Goal: Information Seeking & Learning: Learn about a topic

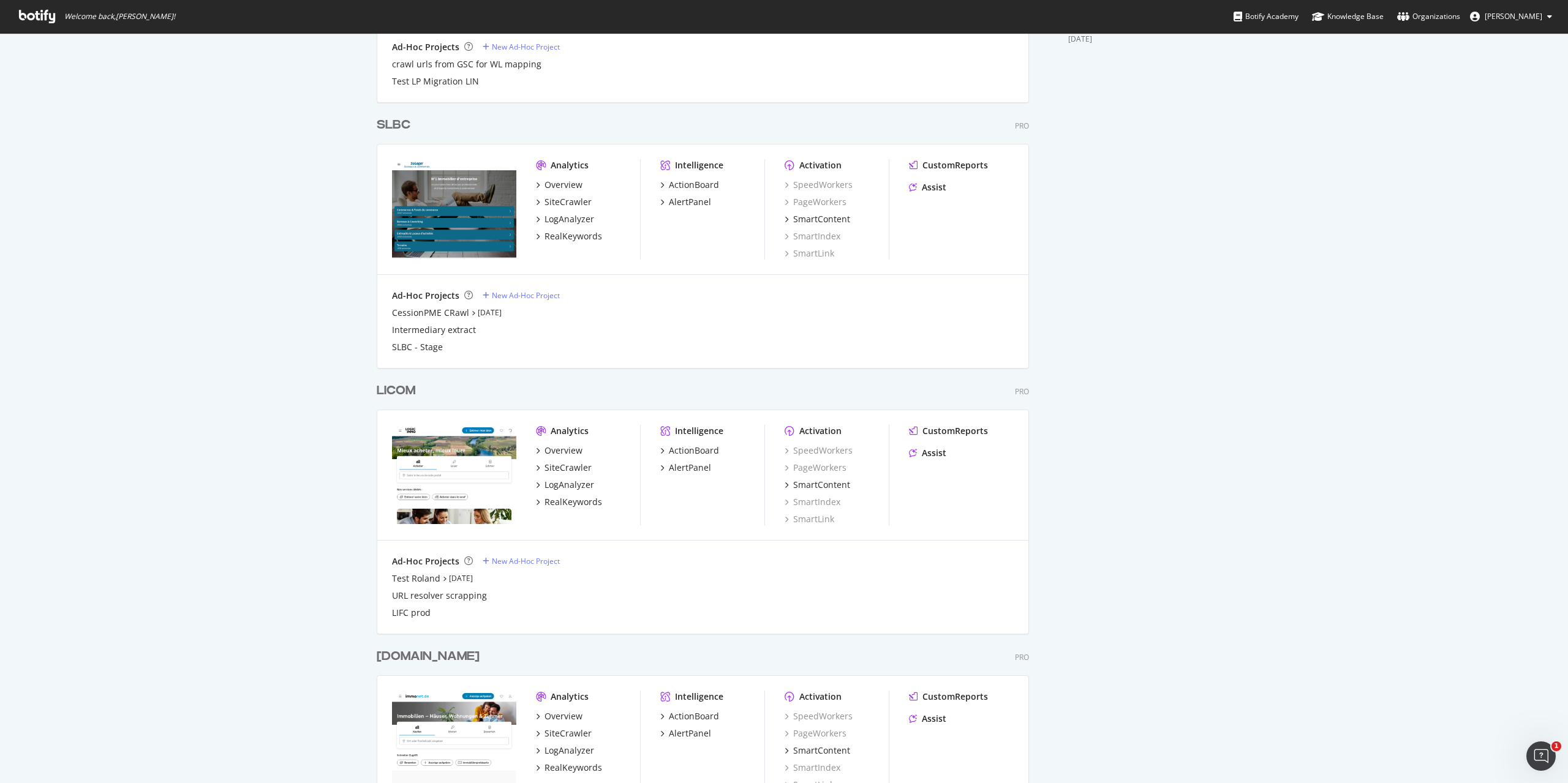
scroll to position [919, 0]
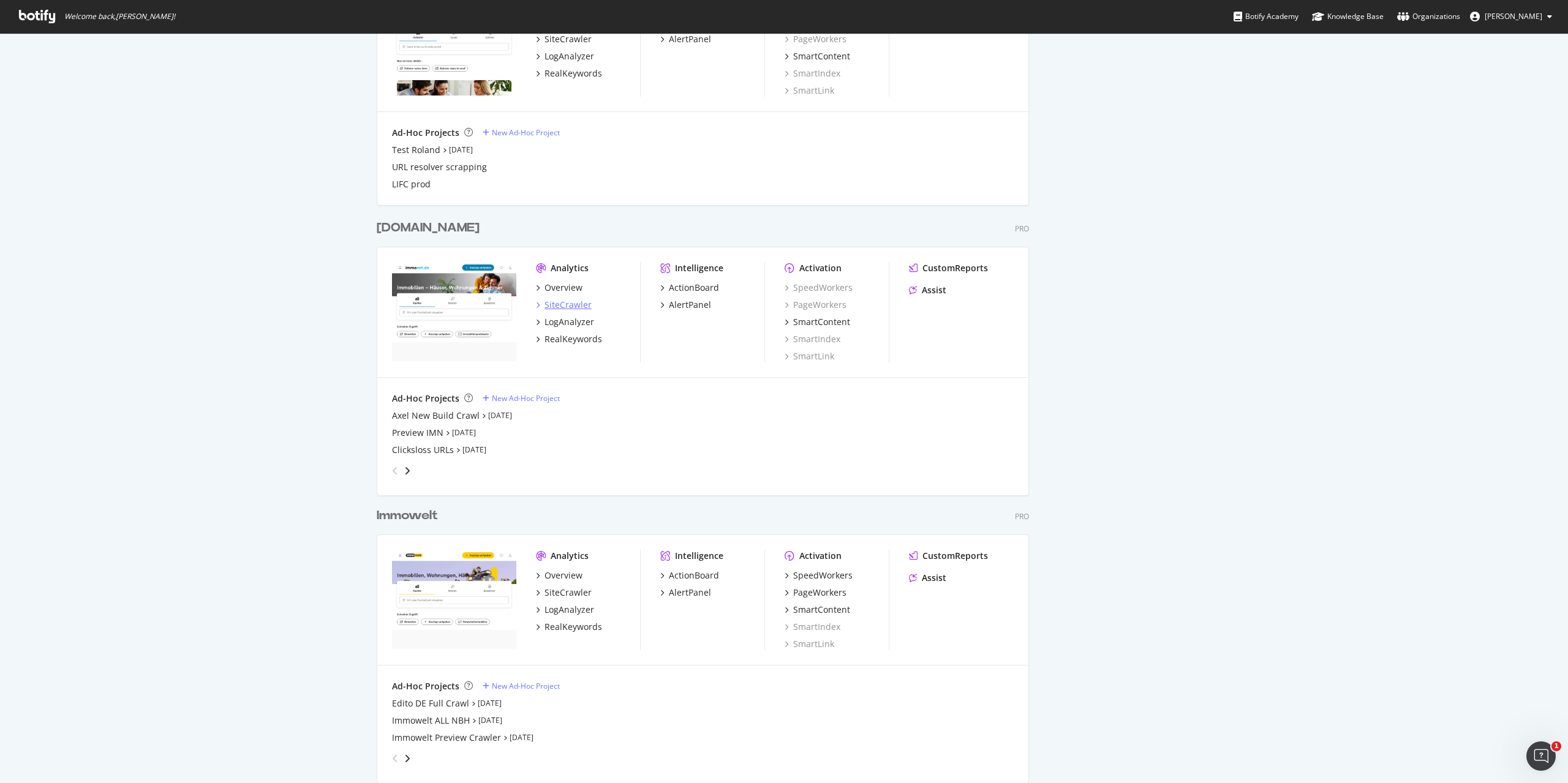
click at [567, 307] on div "SiteCrawler" at bounding box center [568, 305] width 47 height 12
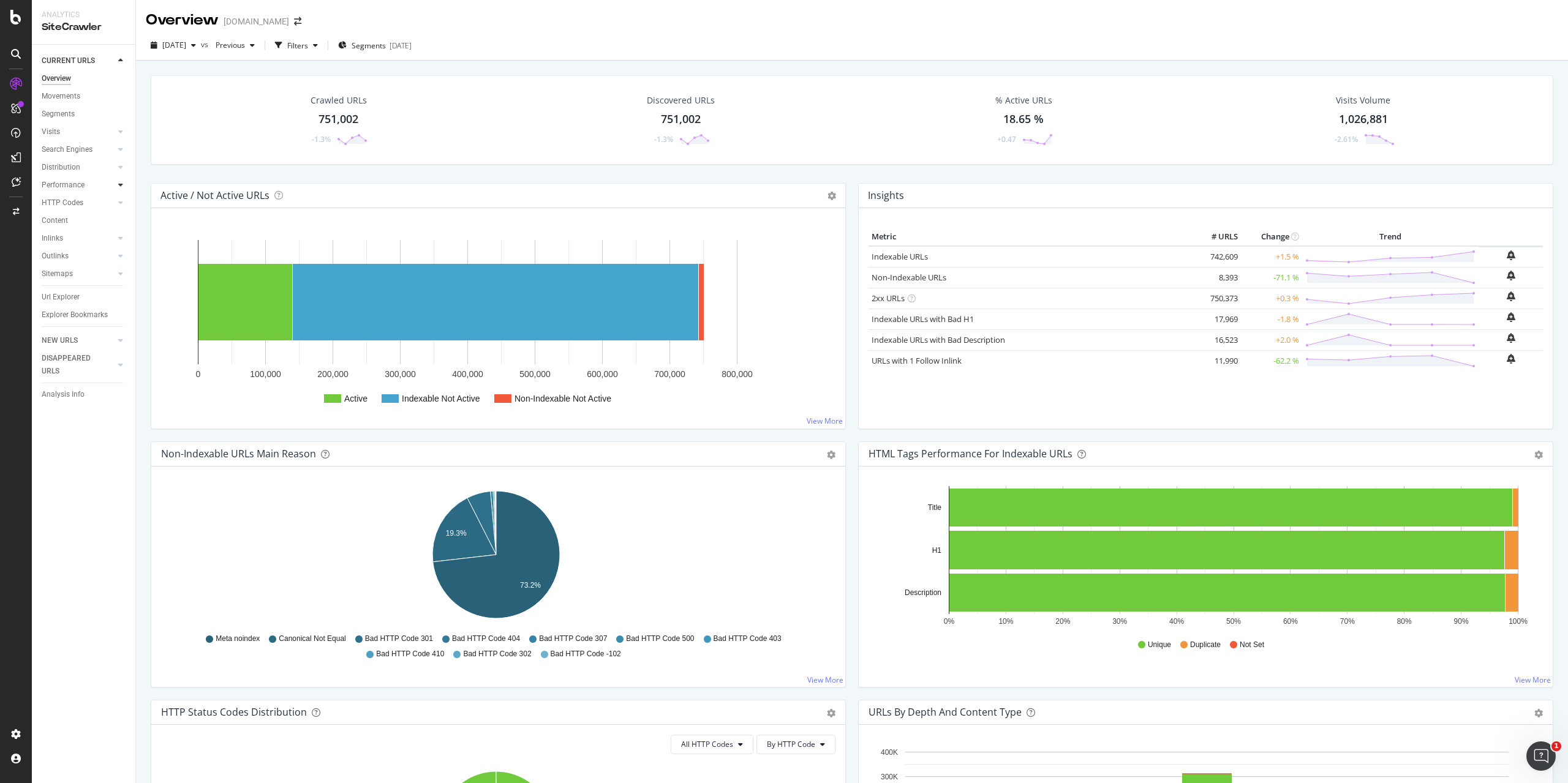
click at [122, 189] on icon at bounding box center [120, 185] width 5 height 7
click at [69, 234] on div "Insights" at bounding box center [60, 238] width 26 height 13
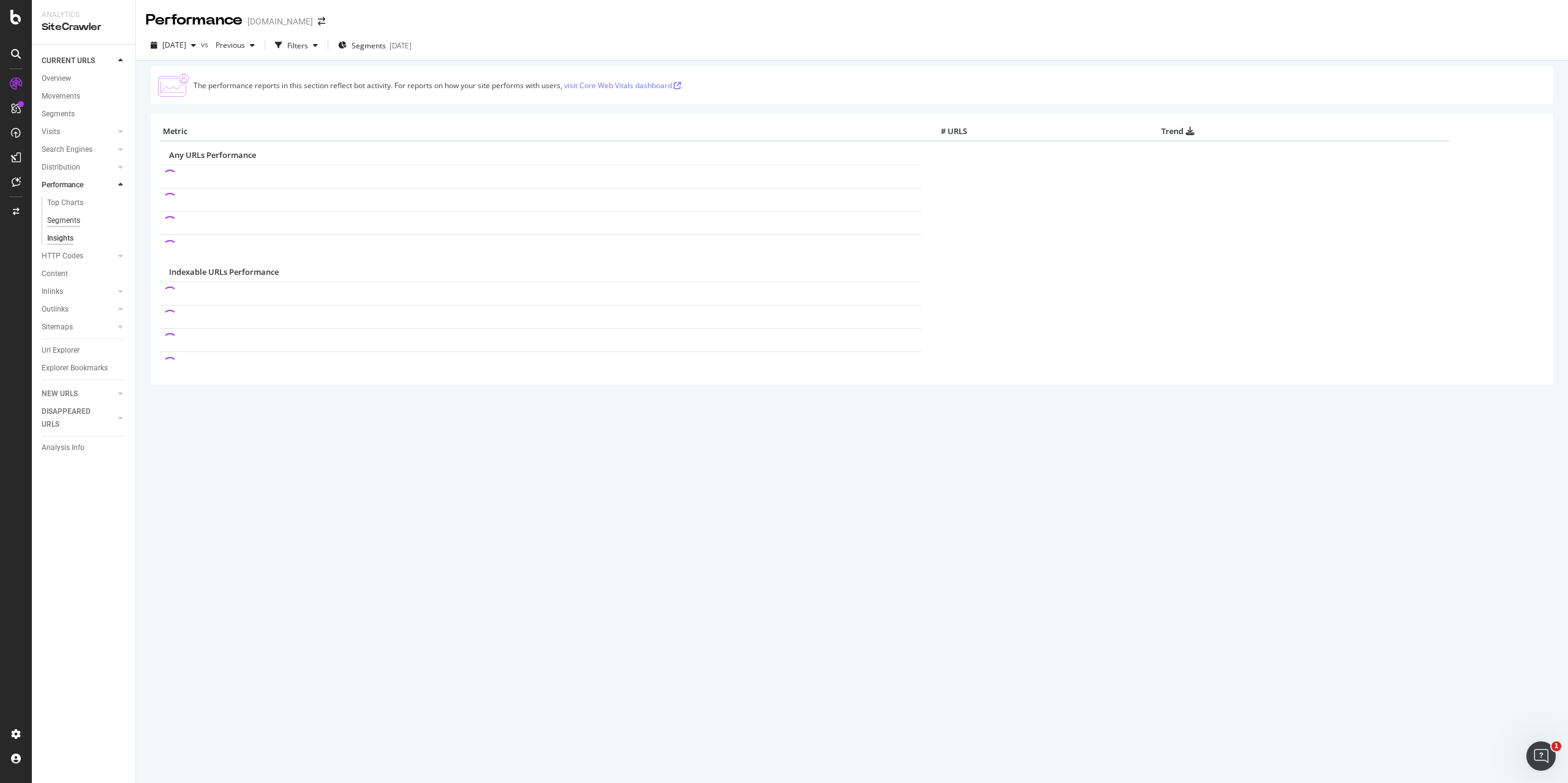
click at [77, 219] on div "Segments" at bounding box center [63, 220] width 33 height 13
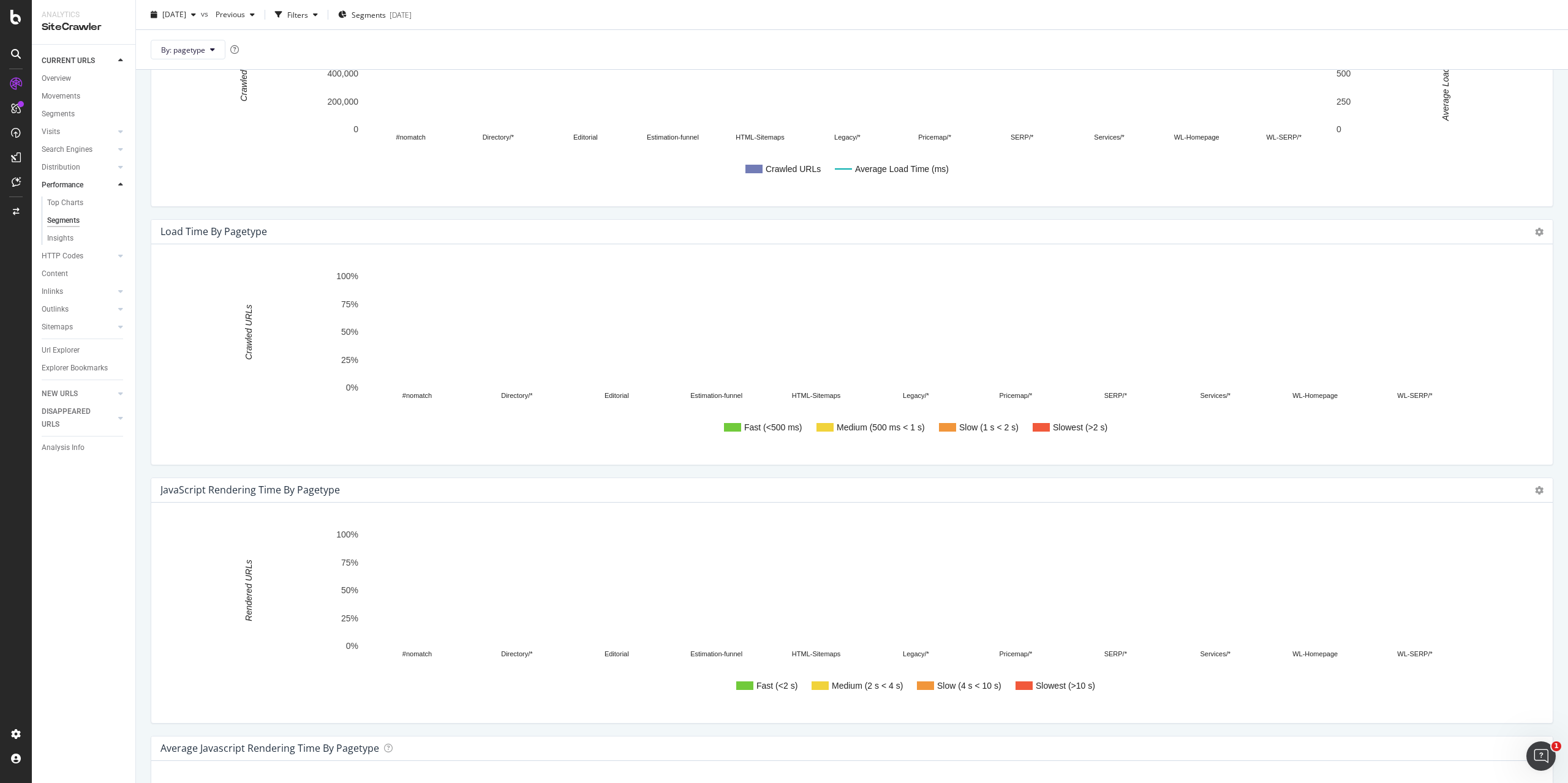
scroll to position [184, 0]
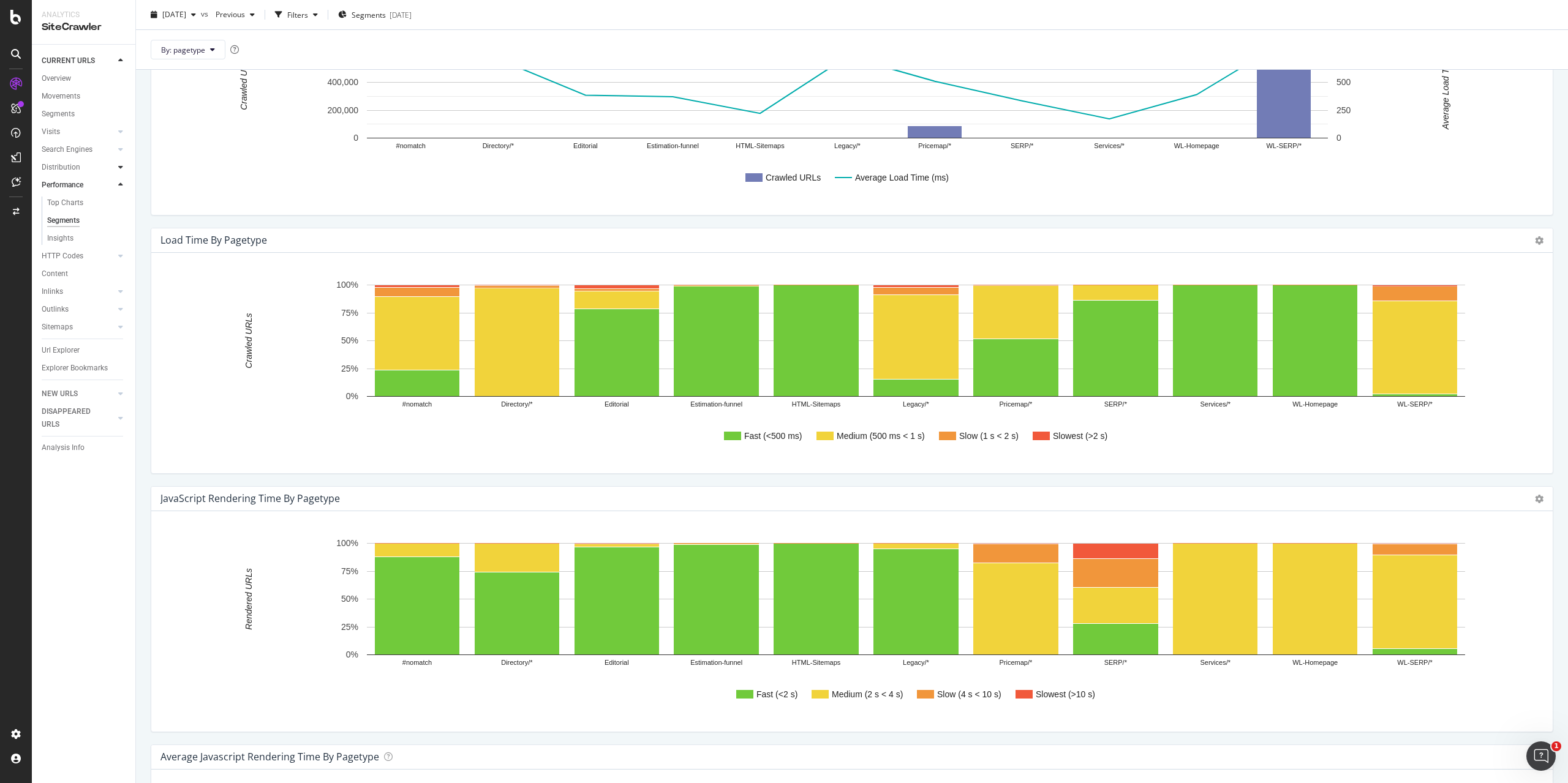
click at [122, 169] on icon at bounding box center [120, 167] width 5 height 7
click at [67, 222] on div "Insights" at bounding box center [60, 220] width 26 height 13
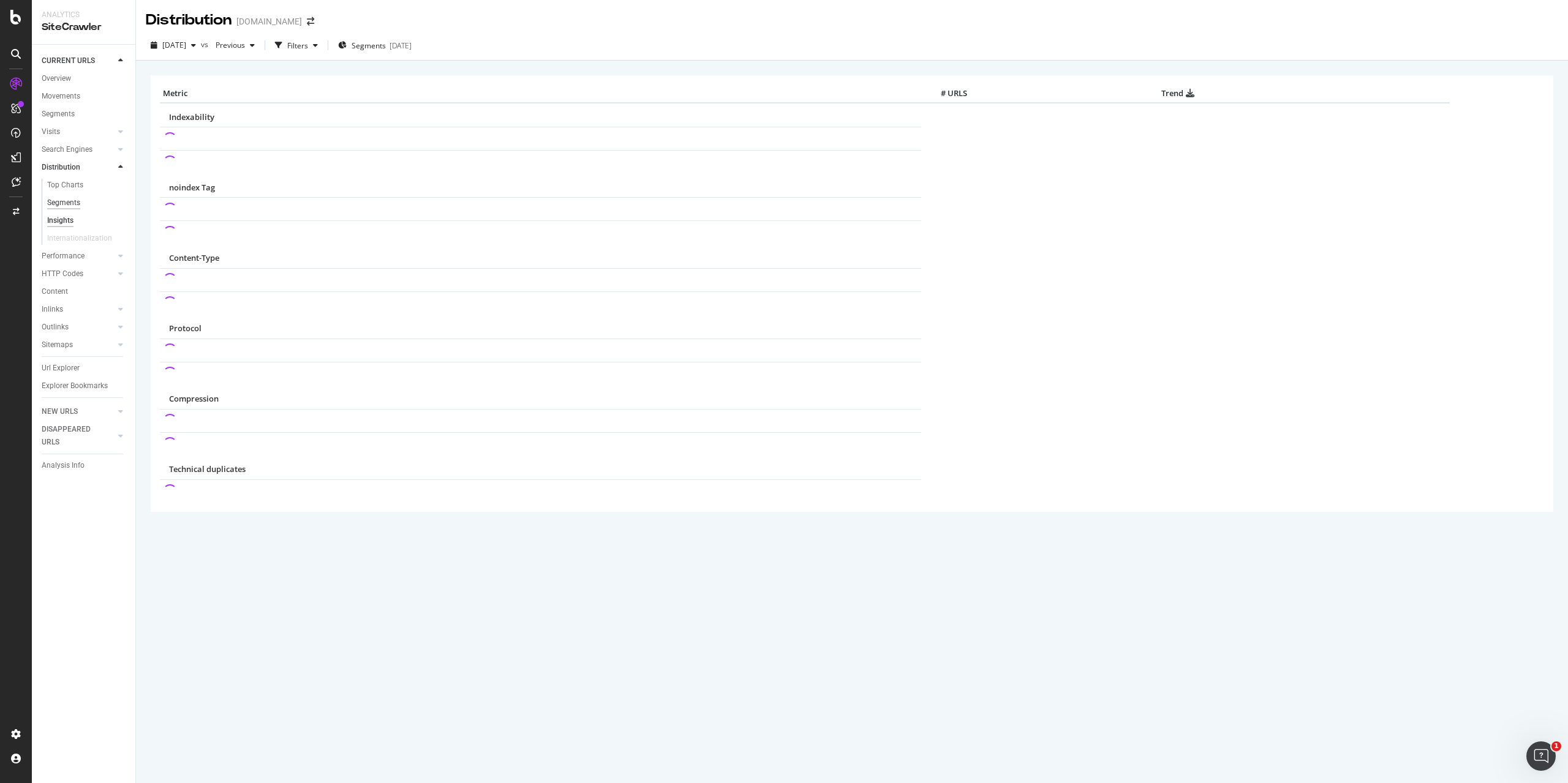
click at [70, 205] on div "Segments" at bounding box center [63, 203] width 33 height 13
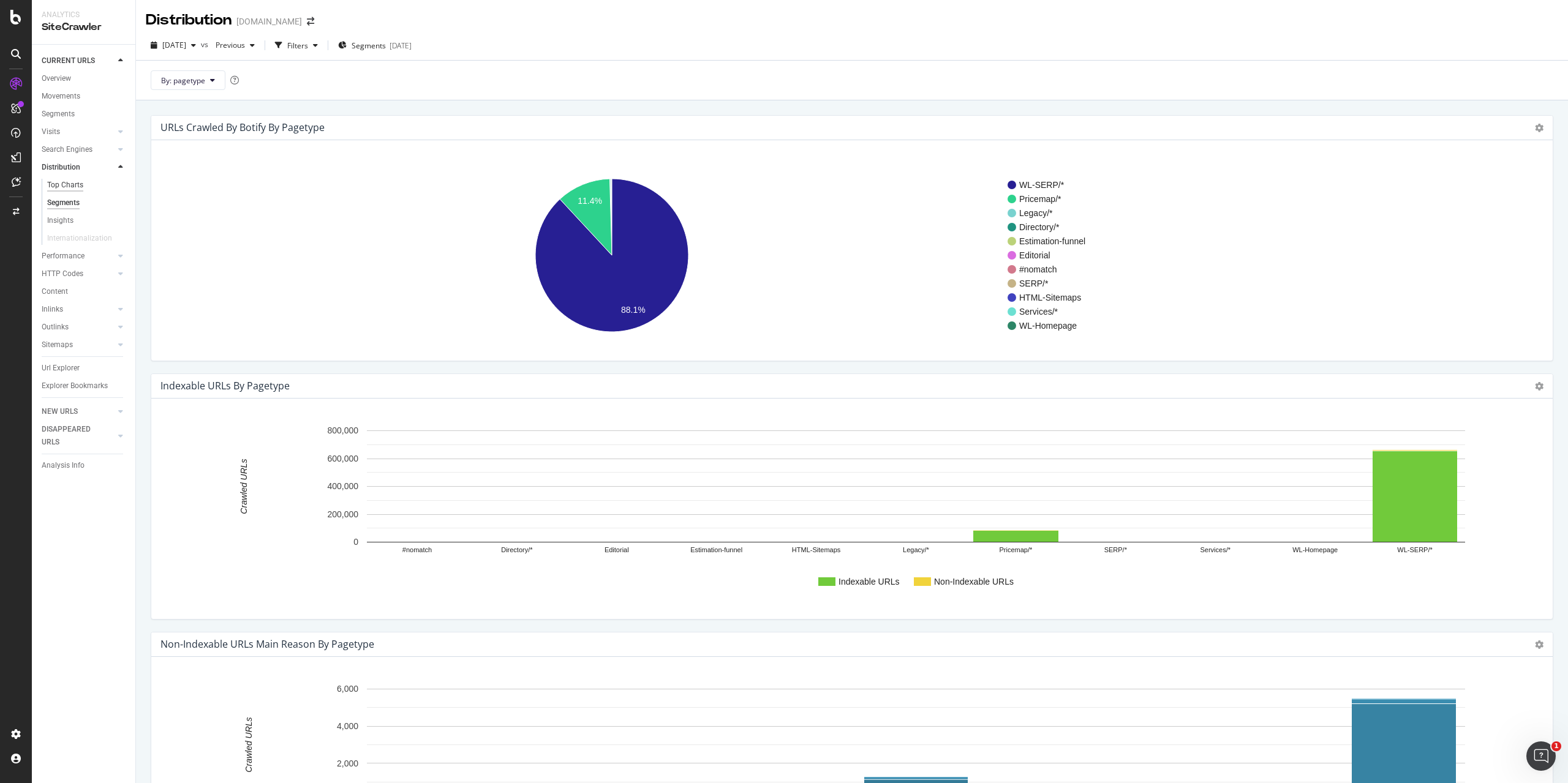
click at [72, 184] on div "Top Charts" at bounding box center [65, 185] width 36 height 13
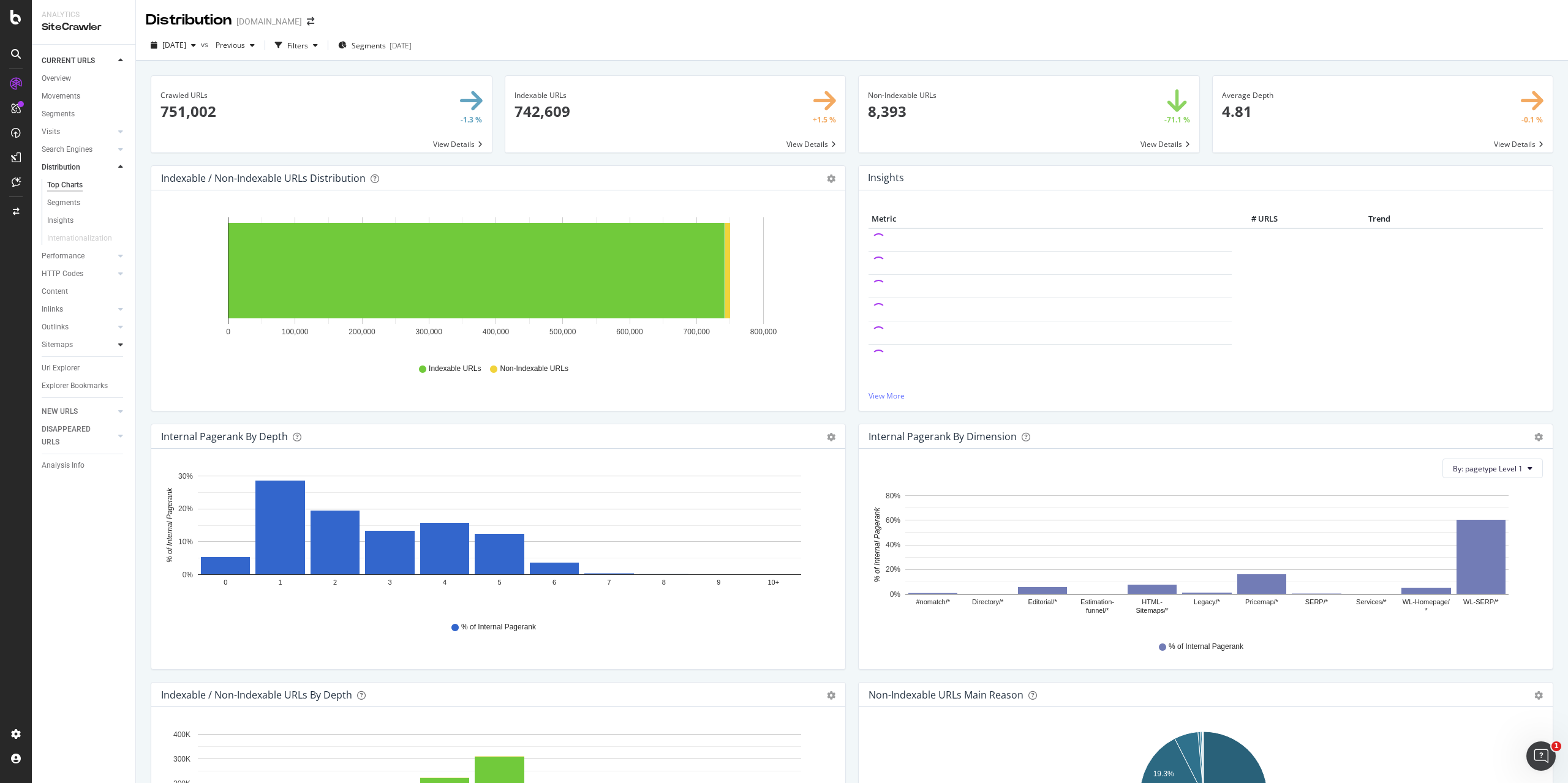
click at [122, 344] on icon at bounding box center [120, 344] width 5 height 7
click at [69, 275] on div "Sitemaps" at bounding box center [57, 273] width 32 height 13
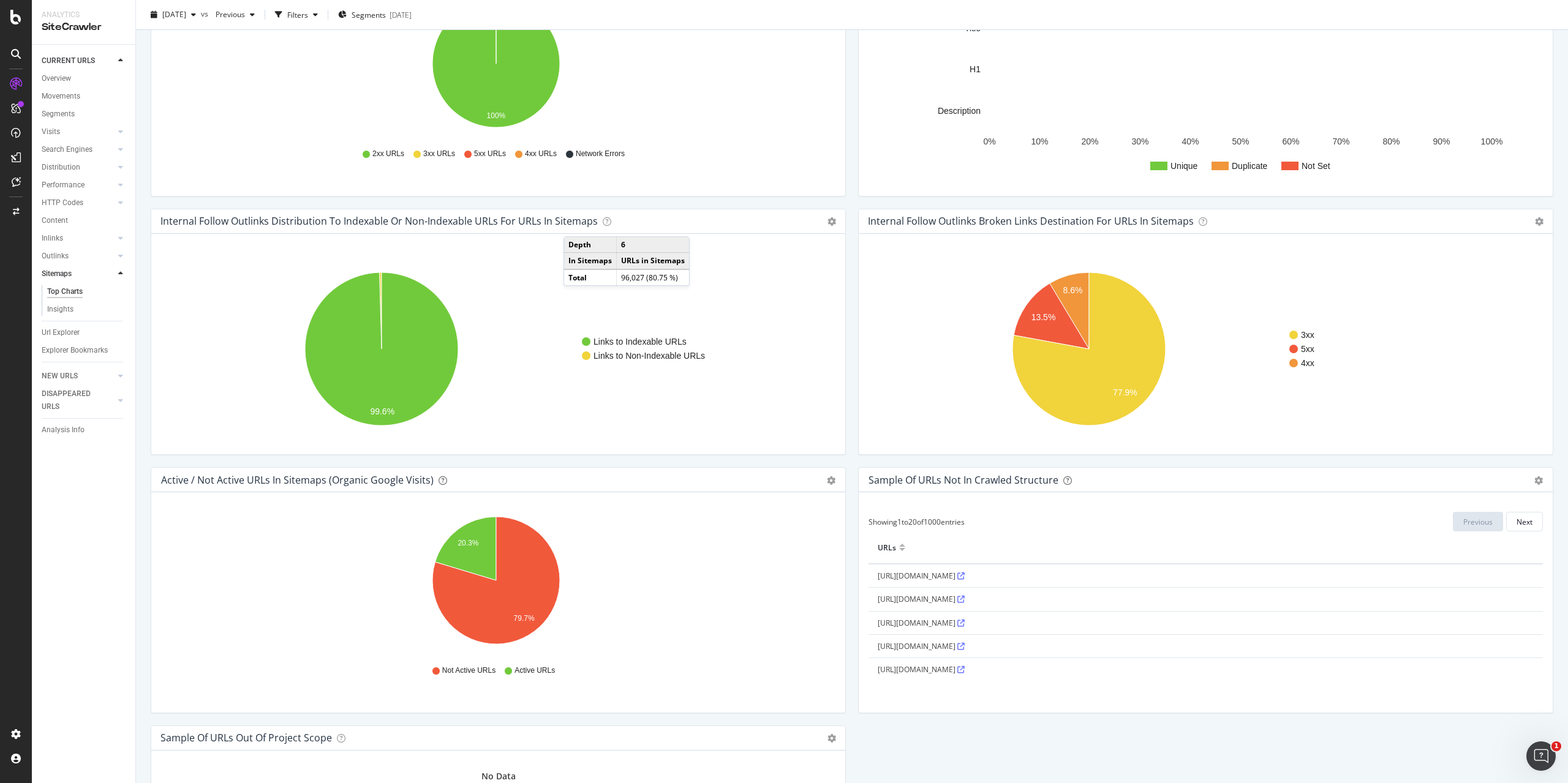
scroll to position [735, 0]
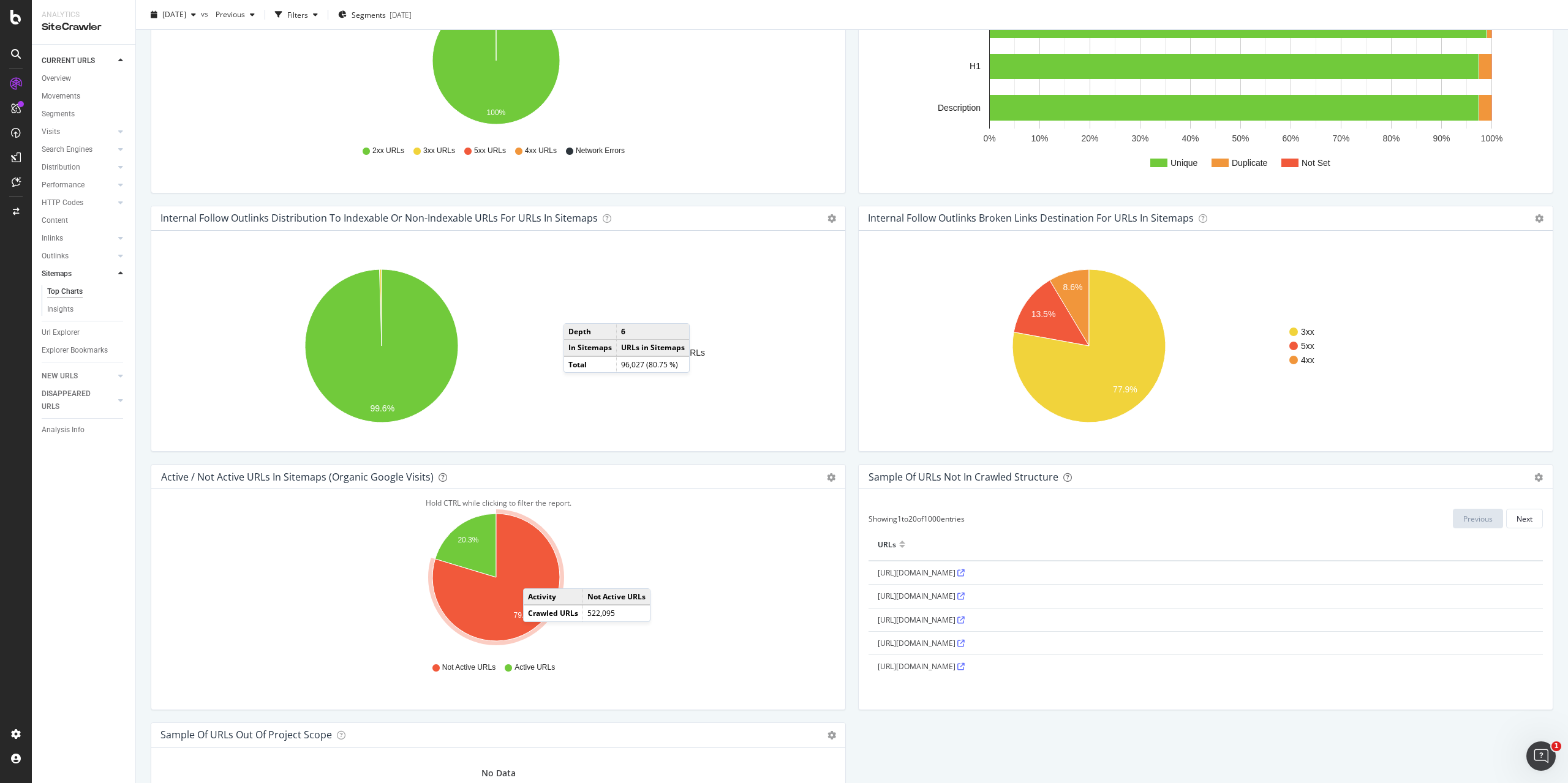
click at [535, 576] on icon "A chart." at bounding box center [496, 578] width 128 height 128
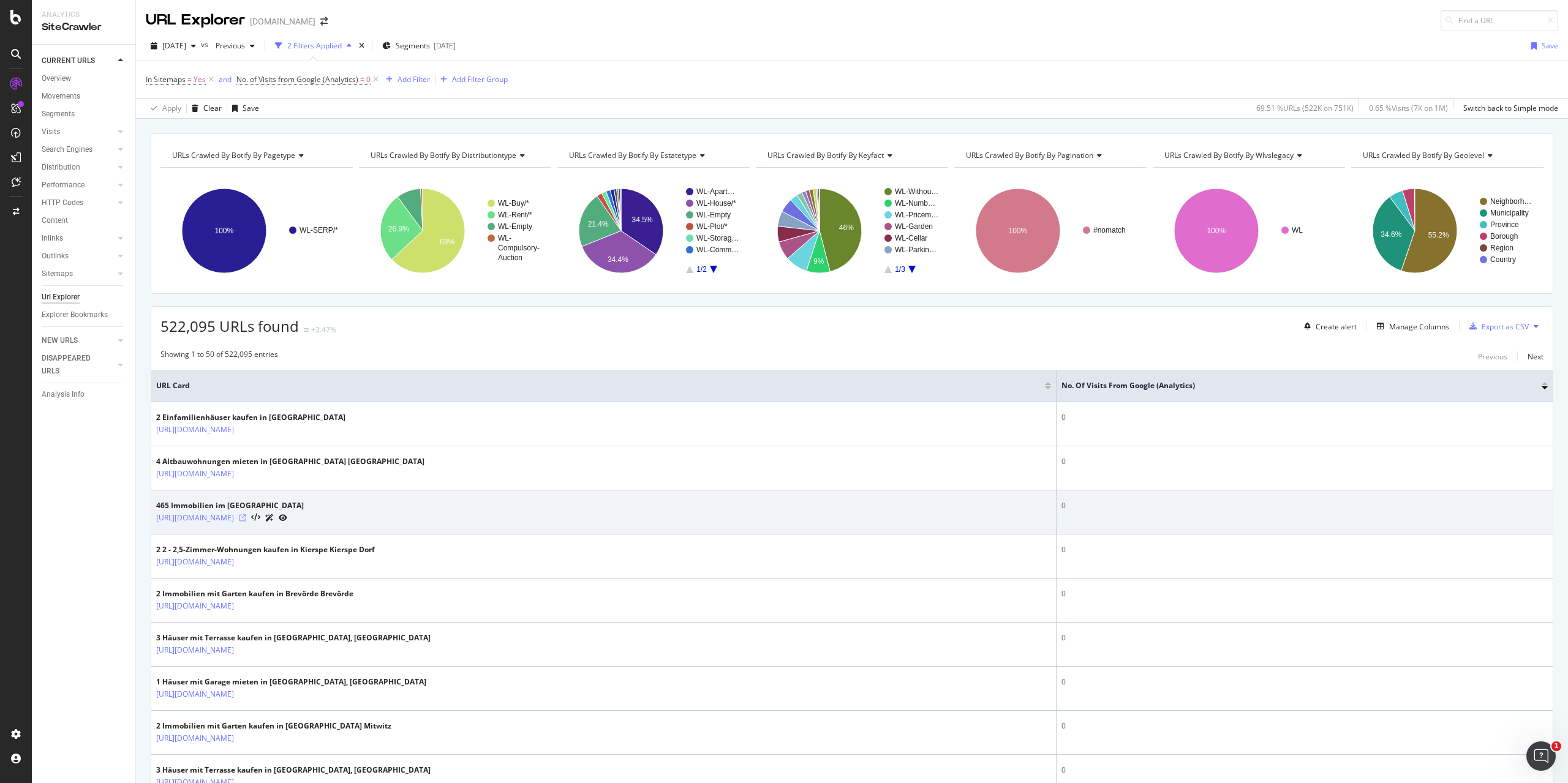
click at [247, 516] on icon at bounding box center [243, 518] width 7 height 7
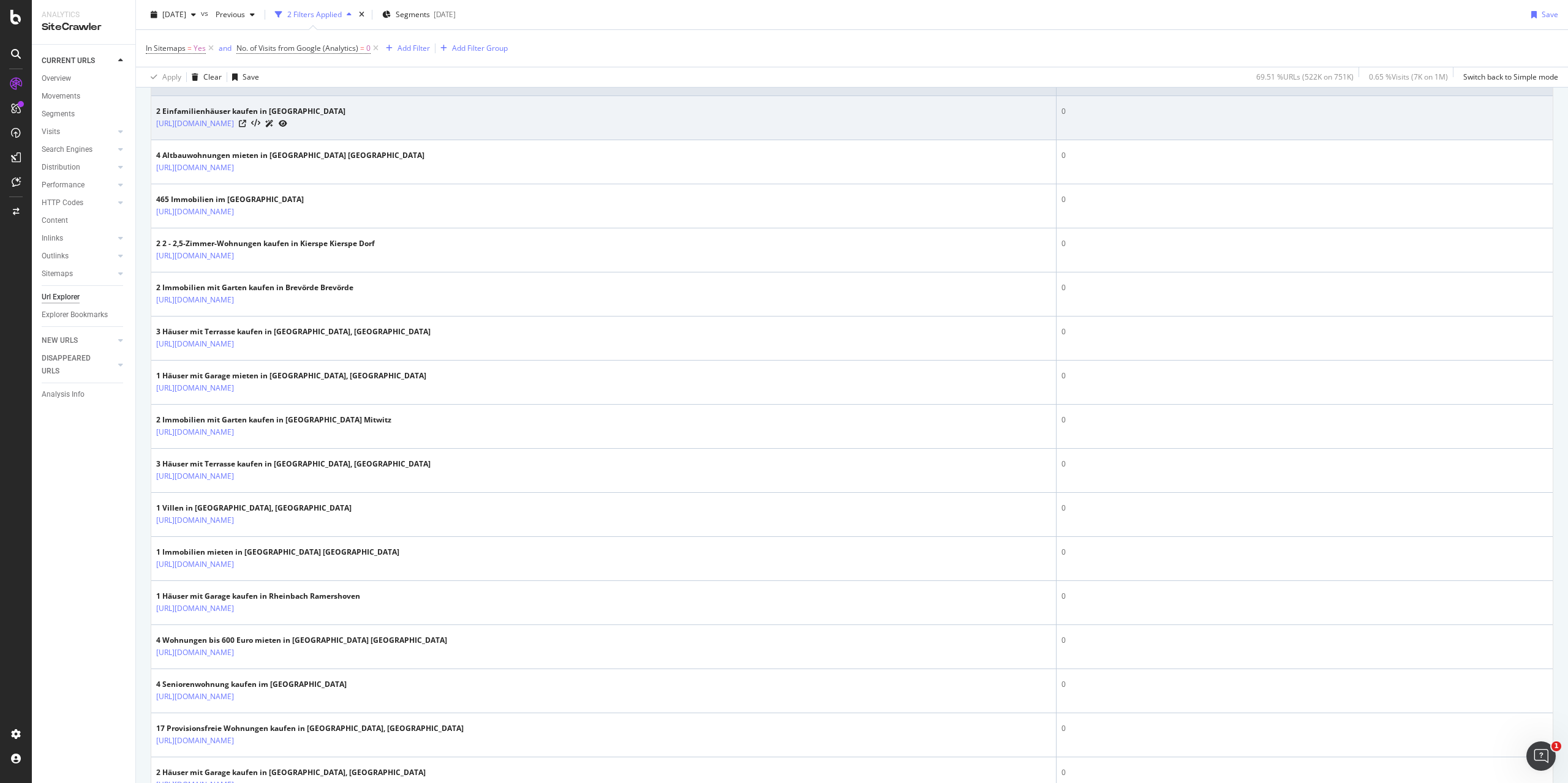
scroll to position [367, 0]
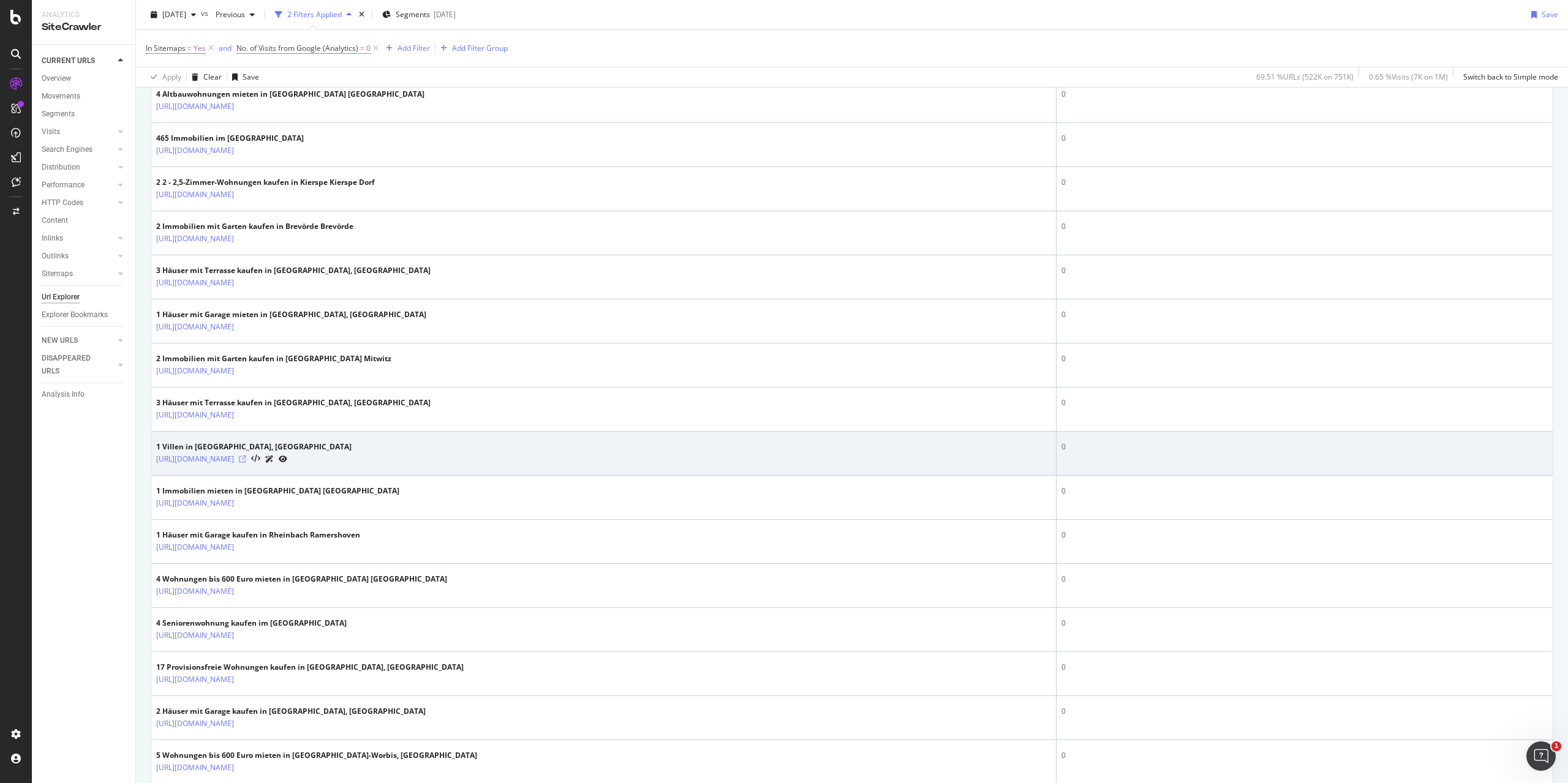
click at [247, 460] on icon at bounding box center [243, 459] width 7 height 7
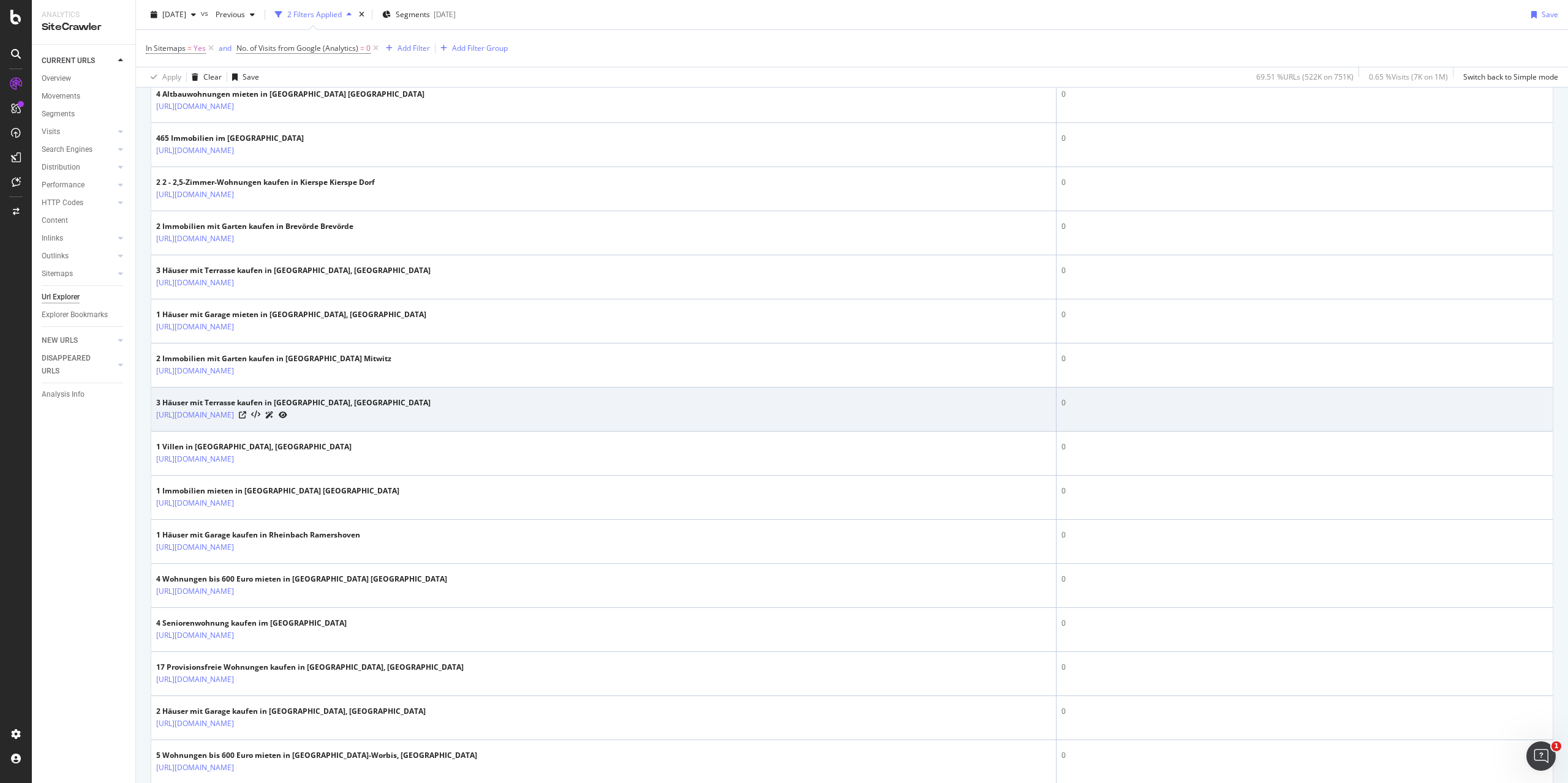
scroll to position [0, 0]
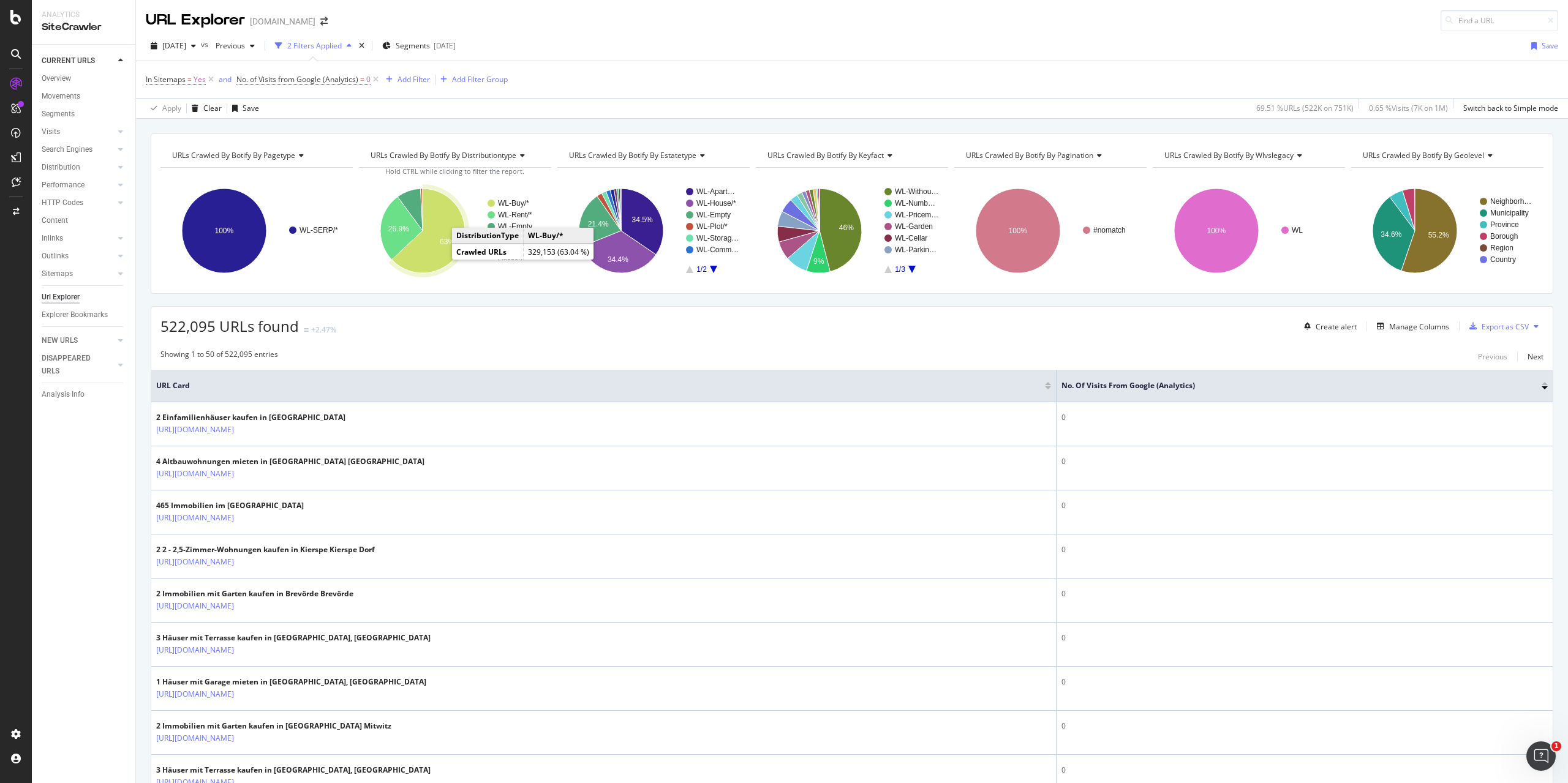
click at [431, 256] on icon "A chart." at bounding box center [429, 231] width 73 height 85
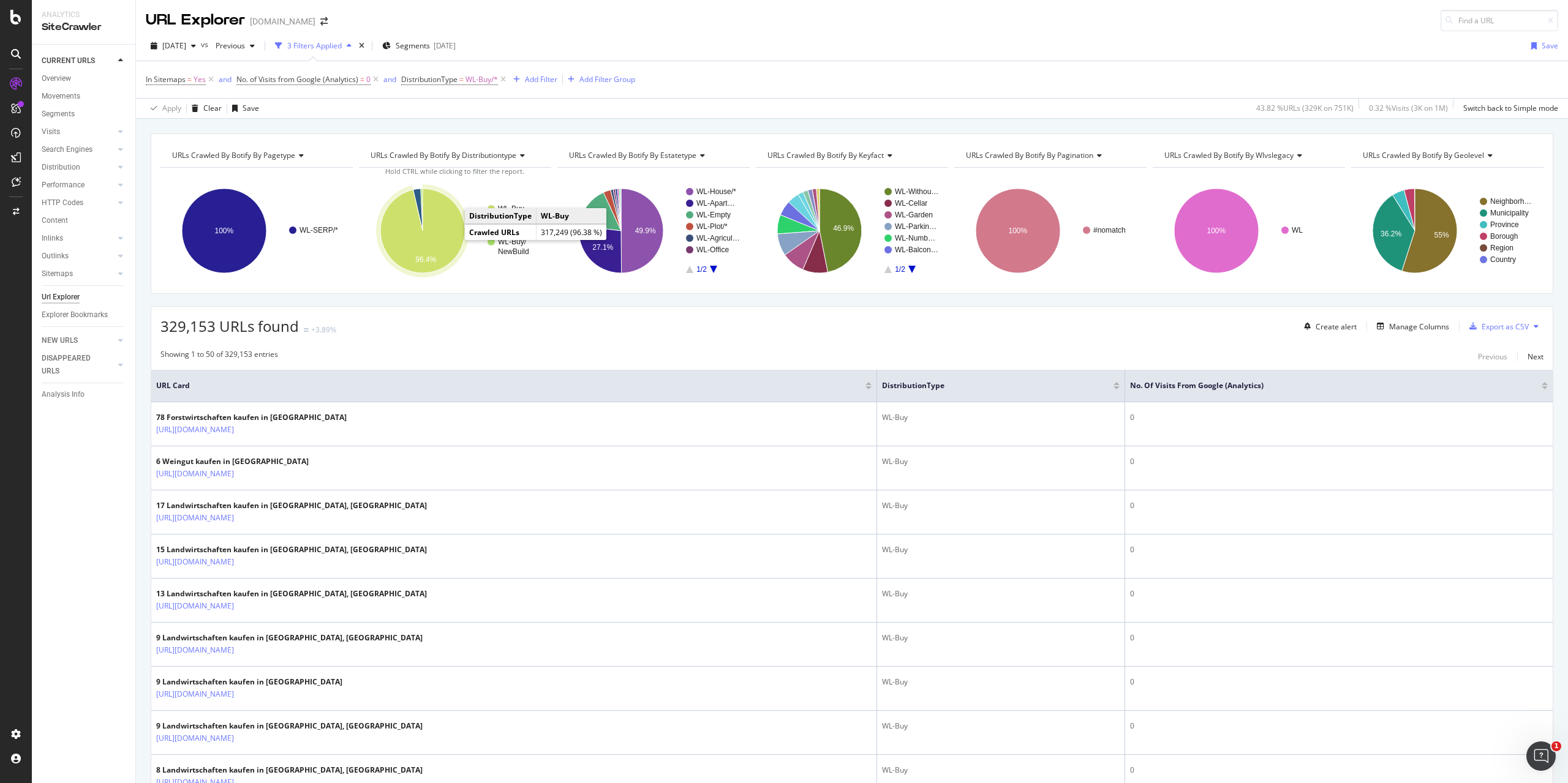
click at [442, 246] on icon "A chart." at bounding box center [423, 231] width 85 height 85
